Goal: Task Accomplishment & Management: Manage account settings

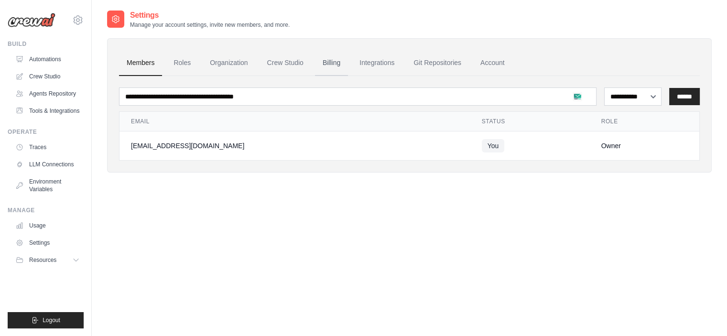
click at [342, 61] on link "Billing" at bounding box center [331, 63] width 33 height 26
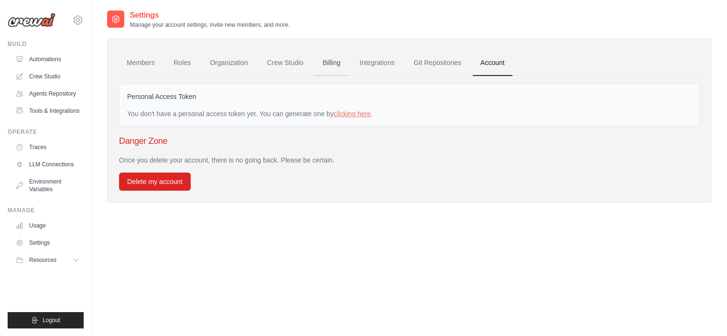
click at [328, 61] on link "Billing" at bounding box center [331, 63] width 33 height 26
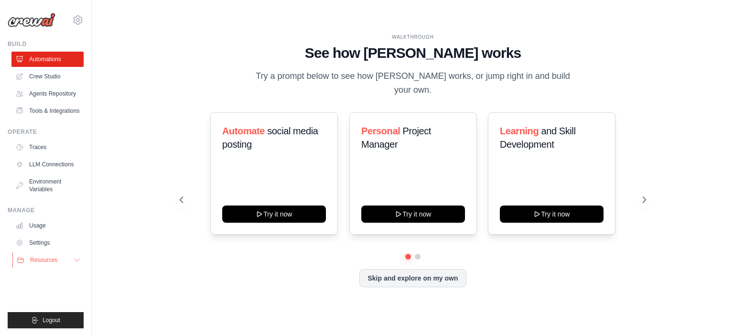
click at [52, 254] on button "Resources" at bounding box center [48, 259] width 72 height 15
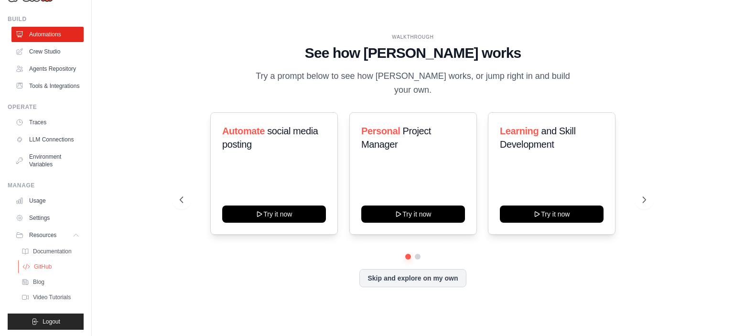
scroll to position [49, 0]
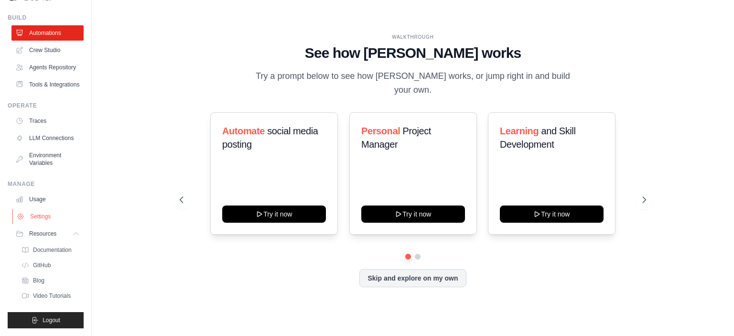
click at [50, 215] on link "Settings" at bounding box center [48, 216] width 72 height 15
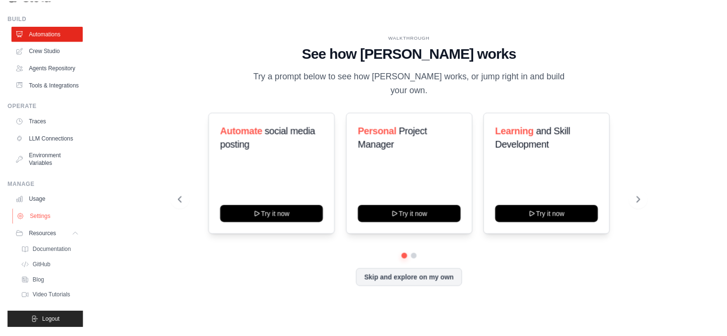
scroll to position [0, 0]
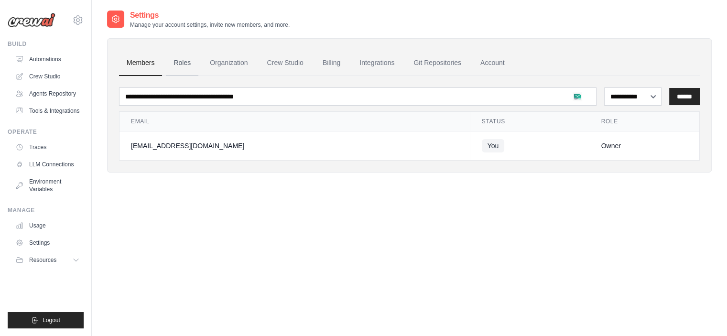
click at [175, 59] on link "Roles" at bounding box center [182, 63] width 32 height 26
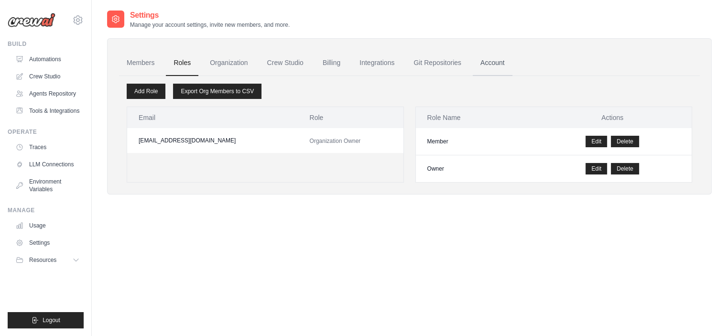
click at [487, 61] on link "Account" at bounding box center [493, 63] width 40 height 26
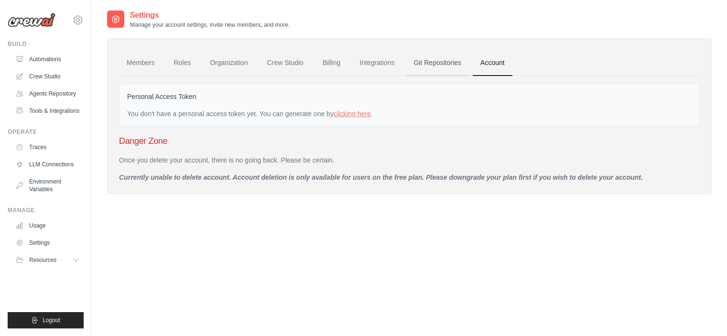
click at [422, 67] on link "Git Repositories" at bounding box center [437, 63] width 63 height 26
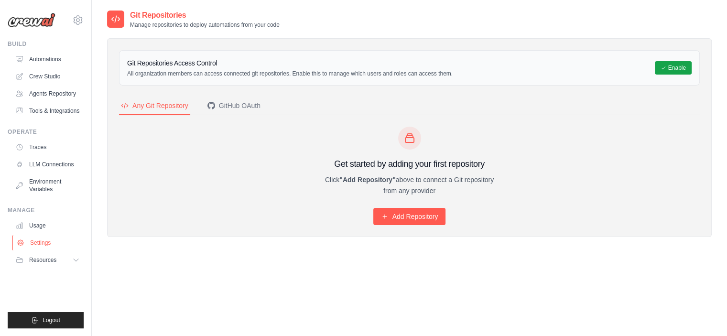
click at [55, 243] on link "Settings" at bounding box center [48, 242] width 72 height 15
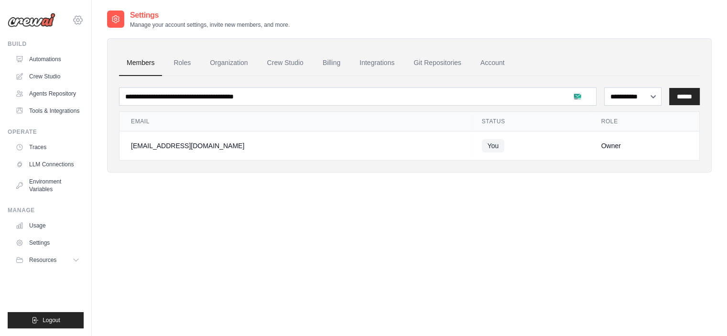
click at [73, 22] on icon at bounding box center [77, 19] width 11 height 11
click at [98, 59] on span "Settings" at bounding box center [119, 59] width 76 height 10
click at [186, 69] on link "Roles" at bounding box center [182, 63] width 32 height 26
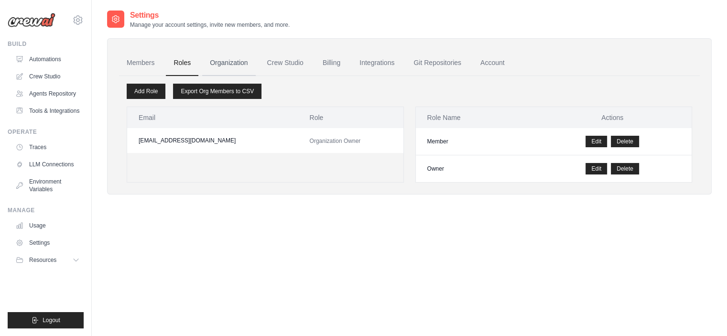
click at [223, 67] on link "Organization" at bounding box center [228, 63] width 53 height 26
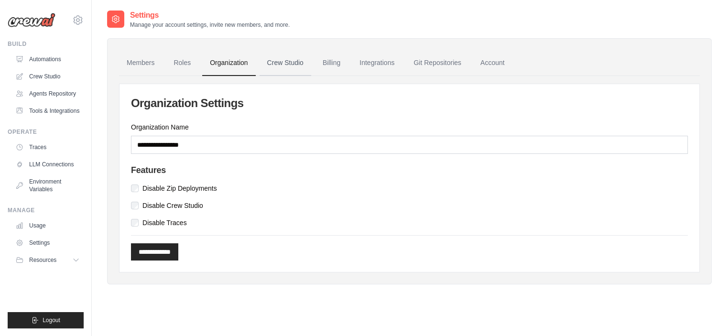
click at [276, 65] on link "Crew Studio" at bounding box center [286, 63] width 52 height 26
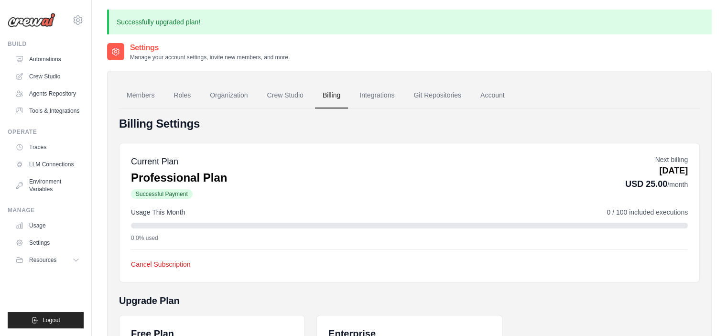
scroll to position [202, 0]
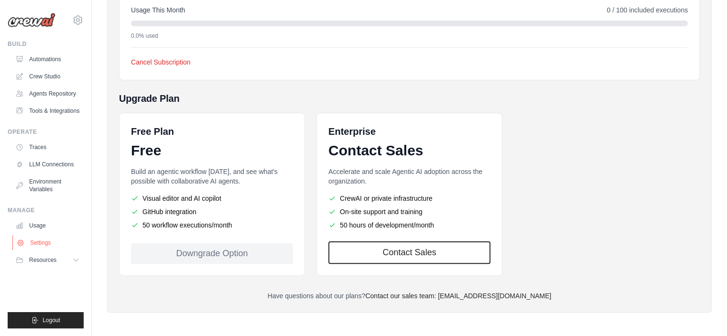
click at [43, 244] on link "Settings" at bounding box center [48, 242] width 72 height 15
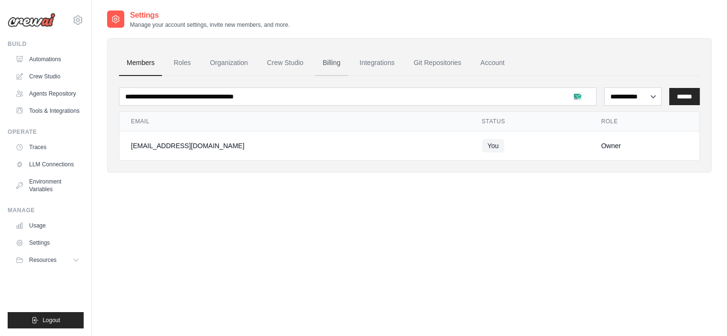
click at [331, 65] on link "Billing" at bounding box center [331, 63] width 33 height 26
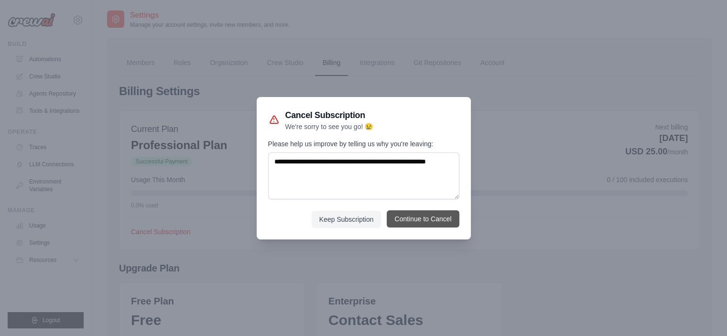
click at [392, 221] on button "Continue to Cancel" at bounding box center [423, 218] width 72 height 17
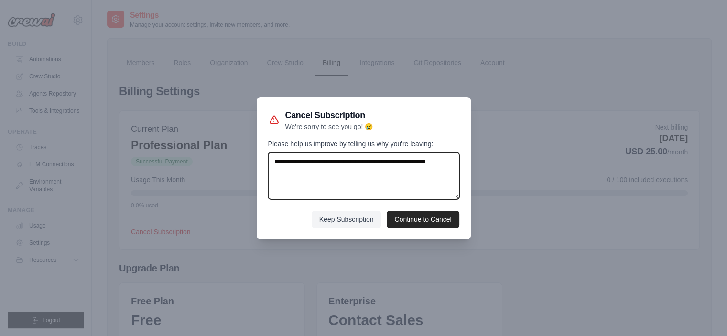
click at [366, 178] on textarea "Please help us improve by telling us why you're leaving:" at bounding box center [363, 175] width 191 height 47
type textarea "**********"
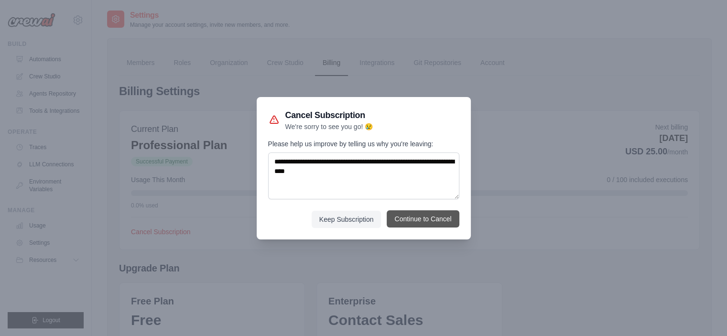
click at [394, 217] on button "Continue to Cancel" at bounding box center [423, 218] width 72 height 17
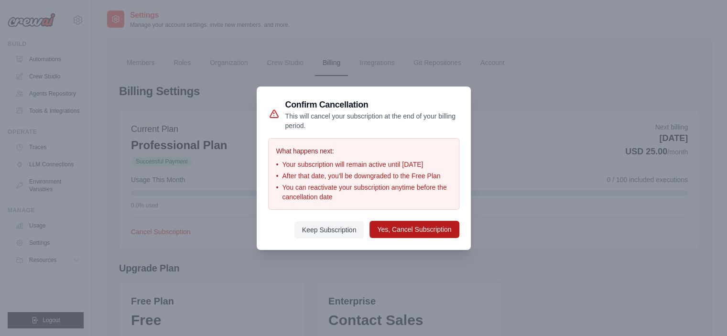
click at [390, 231] on button "Yes, Cancel Subscription" at bounding box center [413, 229] width 89 height 17
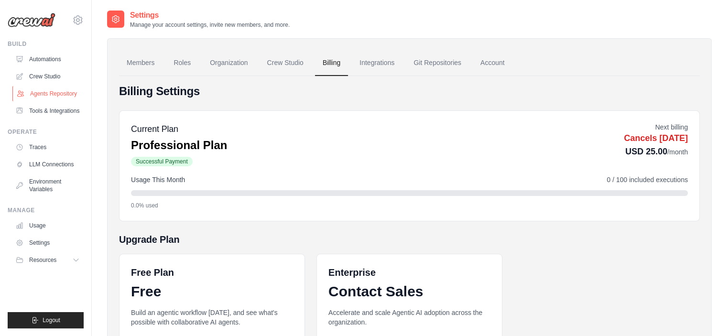
click at [56, 89] on link "Agents Repository" at bounding box center [48, 93] width 72 height 15
